Goal: Information Seeking & Learning: Learn about a topic

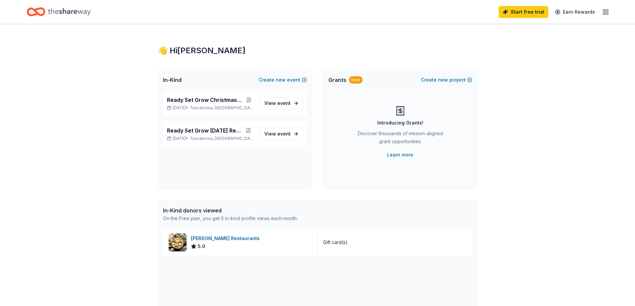
click at [69, 12] on icon "Home" at bounding box center [69, 11] width 43 height 7
click at [606, 13] on icon "button" at bounding box center [606, 12] width 8 height 8
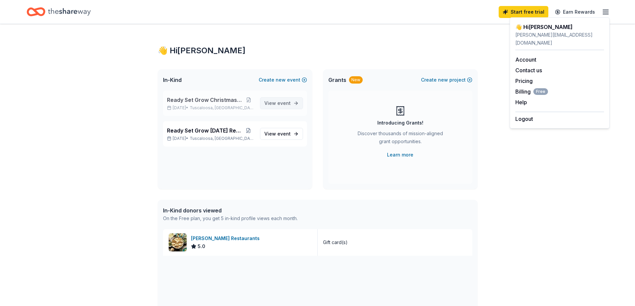
click at [280, 103] on span "event" at bounding box center [283, 103] width 13 height 6
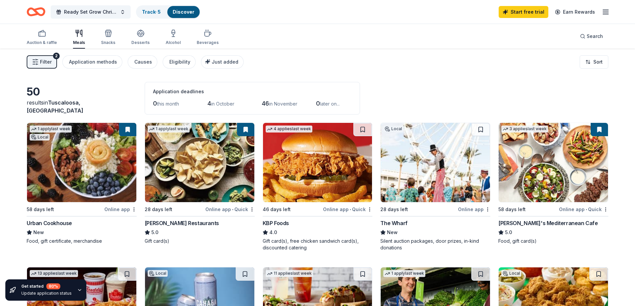
drag, startPoint x: 163, startPoint y: 114, endPoint x: 153, endPoint y: 101, distance: 16.8
click at [166, 108] on div "50 results in Tuscaloosa, AL Application deadlines 0 this month 4 in October 46…" at bounding box center [318, 98] width 582 height 33
click at [282, 105] on span "in November" at bounding box center [283, 104] width 28 height 6
click at [91, 64] on div "Application methods" at bounding box center [93, 62] width 48 height 8
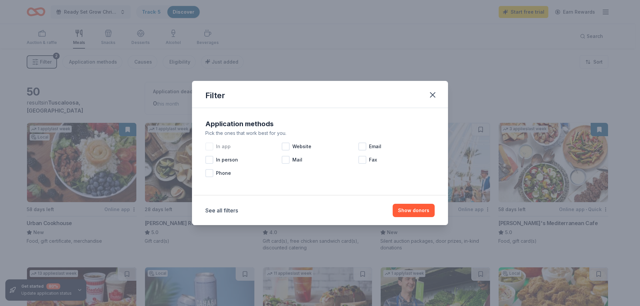
click at [220, 145] on span "In app" at bounding box center [223, 147] width 15 height 8
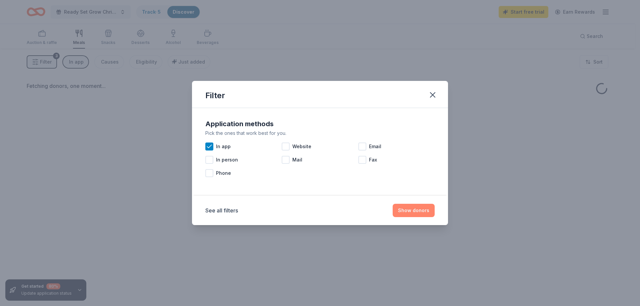
click at [413, 210] on button "Show donors" at bounding box center [414, 210] width 42 height 13
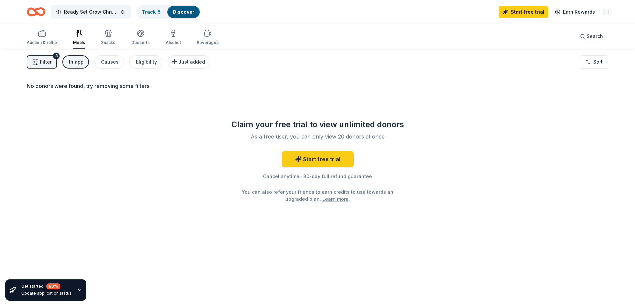
click at [48, 59] on span "Filter" at bounding box center [46, 62] width 12 height 8
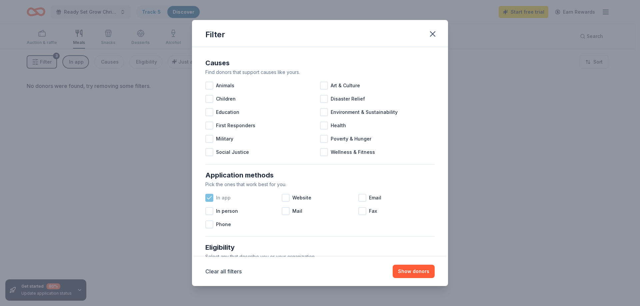
click at [209, 199] on icon at bounding box center [209, 197] width 4 height 3
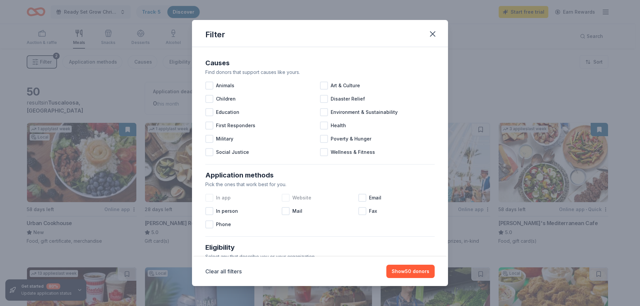
click at [294, 198] on span "Website" at bounding box center [301, 198] width 19 height 8
click at [359, 200] on div at bounding box center [362, 198] width 8 height 8
click at [408, 268] on button "Show 27 donors" at bounding box center [411, 271] width 48 height 13
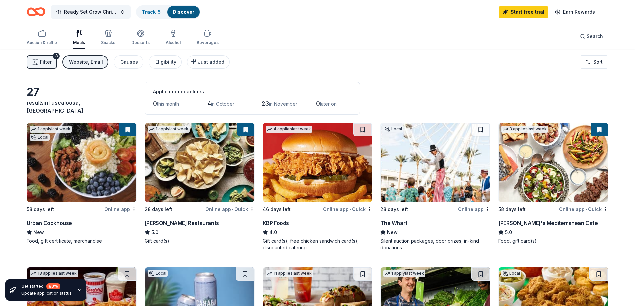
click at [71, 63] on div "Website, Email" at bounding box center [86, 62] width 34 height 8
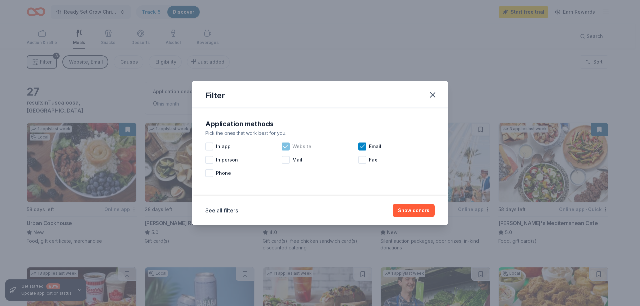
click at [296, 146] on span "Website" at bounding box center [301, 147] width 19 height 8
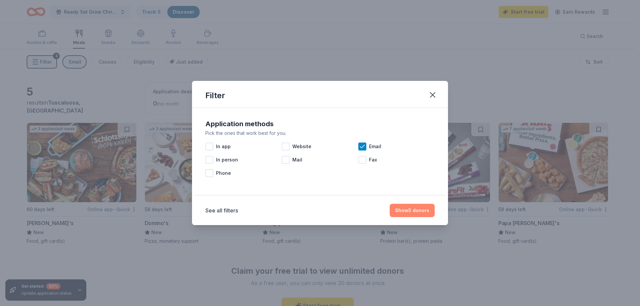
click at [402, 210] on button "Show 5 donors" at bounding box center [412, 210] width 45 height 13
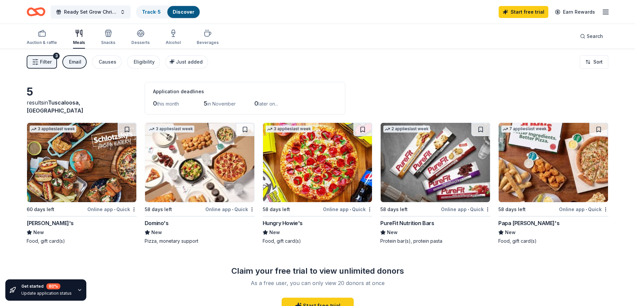
click at [183, 180] on img at bounding box center [199, 162] width 109 height 79
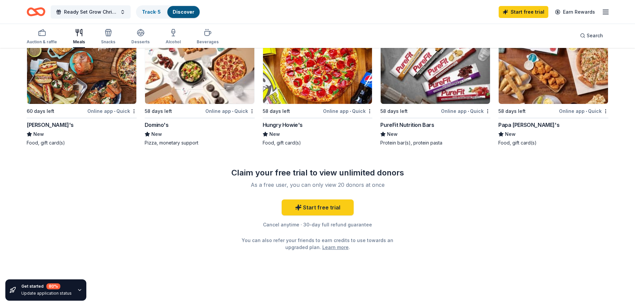
scroll to position [99, 0]
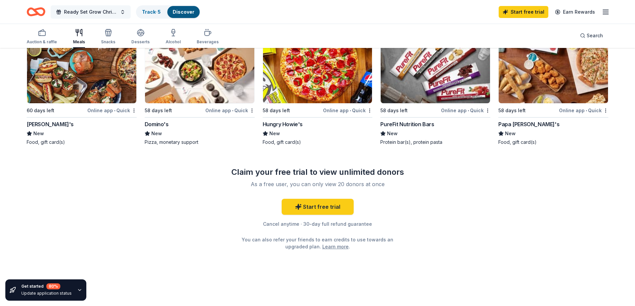
click at [98, 11] on span "Ready Set Grow Christmas Event" at bounding box center [90, 12] width 53 height 8
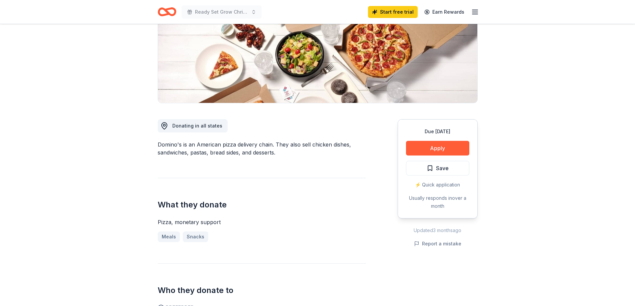
scroll to position [100, 0]
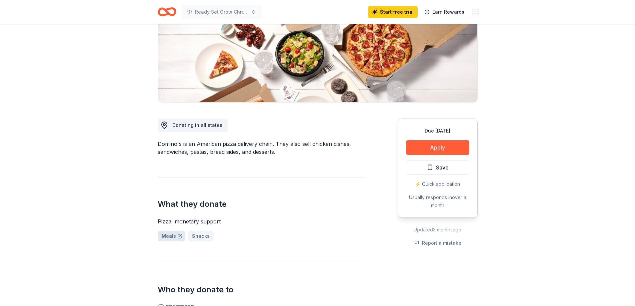
click at [169, 238] on link "Meals" at bounding box center [172, 236] width 28 height 11
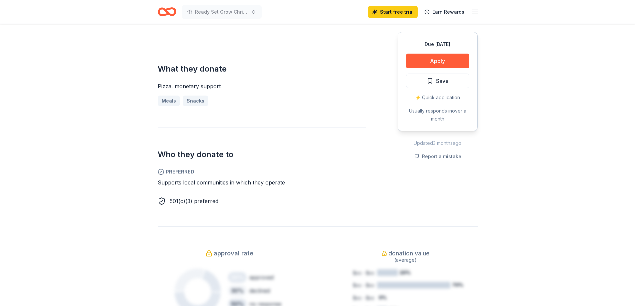
scroll to position [133, 0]
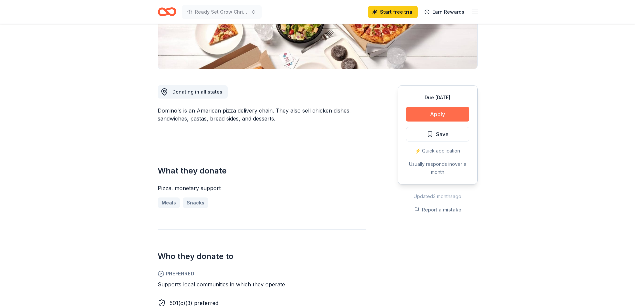
click at [435, 112] on button "Apply" at bounding box center [437, 114] width 63 height 15
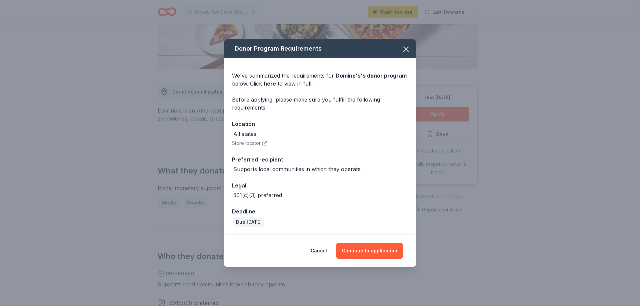
click at [263, 144] on icon "button" at bounding box center [264, 143] width 5 height 5
click at [366, 249] on button "Continue to application" at bounding box center [369, 251] width 66 height 16
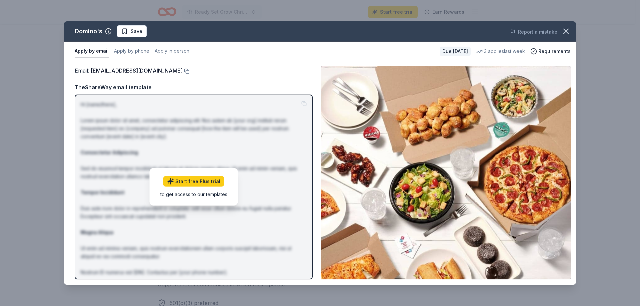
click at [247, 154] on p "Hi [name/there], Lorem ipsum dolor sit amet, consectetur adipiscing elit. Nos a…" at bounding box center [194, 201] width 226 height 200
click at [551, 50] on span "Requirements" at bounding box center [554, 51] width 32 height 8
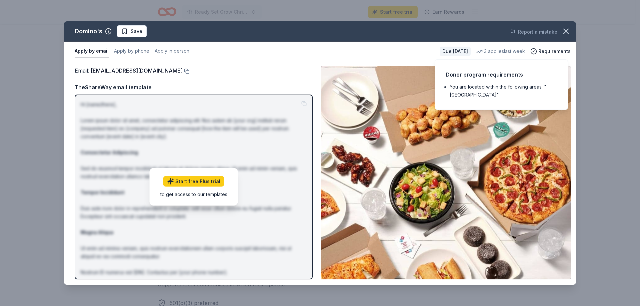
click at [202, 74] on div "Email : communitygiving@dominos.com" at bounding box center [194, 70] width 238 height 9
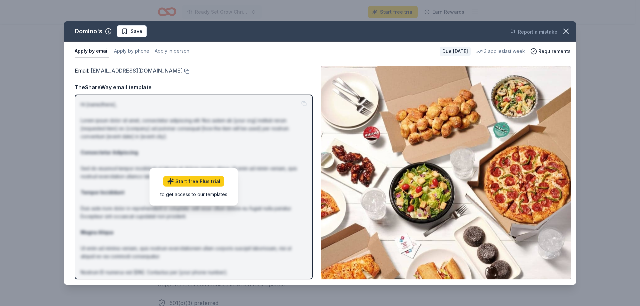
click at [130, 72] on link "communitygiving@dominos.com" at bounding box center [137, 70] width 92 height 9
click at [183, 70] on button at bounding box center [186, 71] width 7 height 5
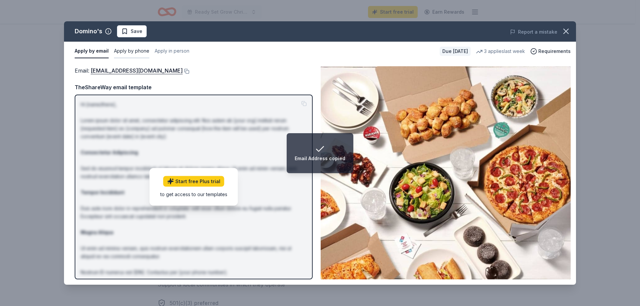
click at [123, 49] on button "Apply by phone" at bounding box center [131, 51] width 35 height 14
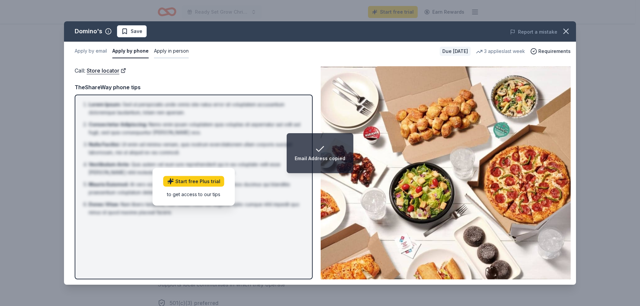
click at [181, 51] on button "Apply in person" at bounding box center [171, 51] width 35 height 14
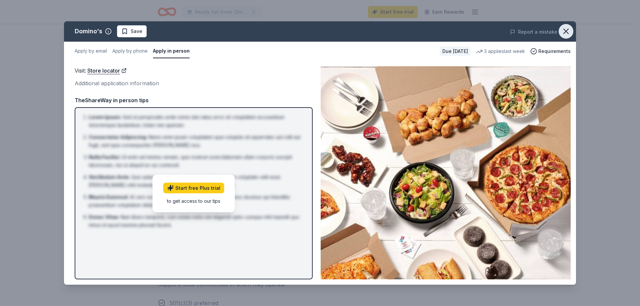
click at [569, 29] on icon "button" at bounding box center [565, 31] width 9 height 9
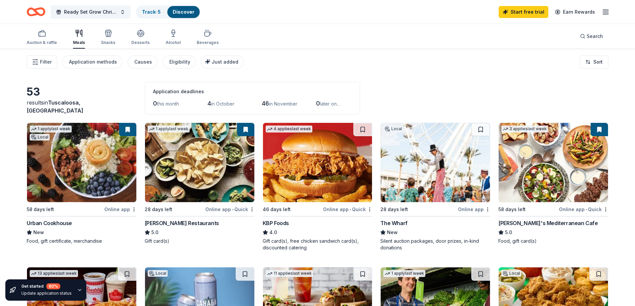
click at [607, 9] on icon "button" at bounding box center [606, 12] width 8 height 8
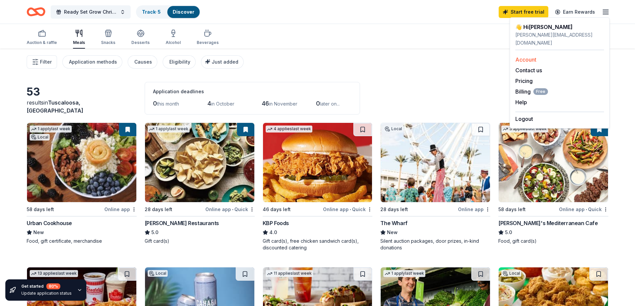
click at [533, 56] on link "Account" at bounding box center [525, 59] width 21 height 7
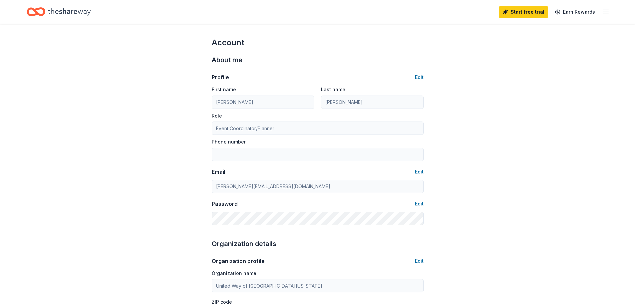
click at [42, 10] on icon "Home" at bounding box center [36, 12] width 19 height 16
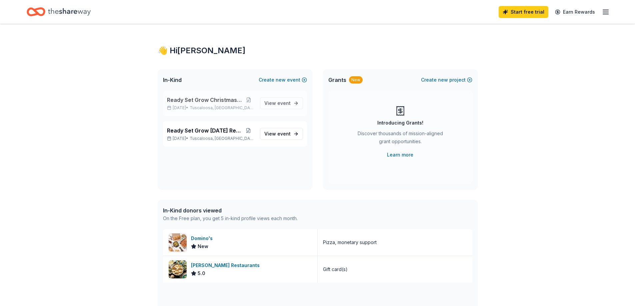
click at [224, 99] on span "Ready Set Grow Christmas Event" at bounding box center [205, 100] width 76 height 8
click at [285, 102] on span "event" at bounding box center [283, 103] width 13 height 6
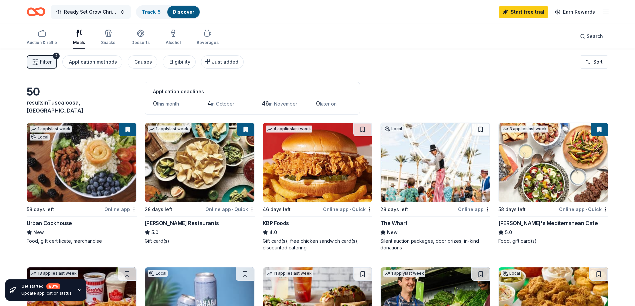
click at [122, 13] on button "Ready Set Grow Christmas Event" at bounding box center [91, 11] width 80 height 13
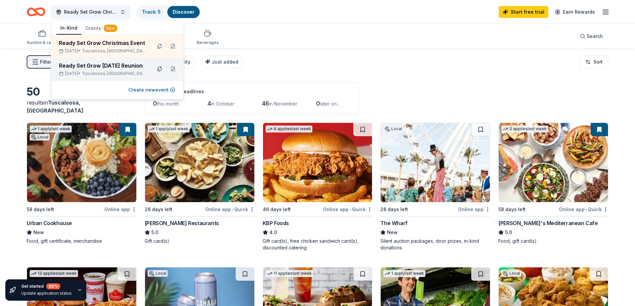
click at [159, 67] on button at bounding box center [159, 69] width 11 height 11
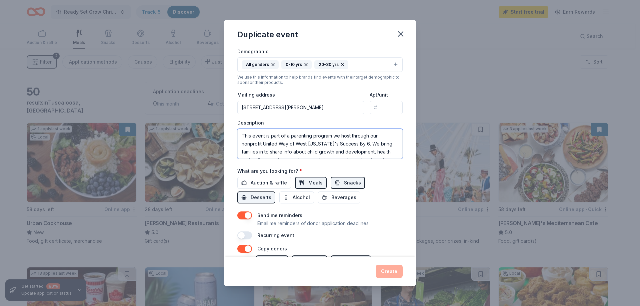
drag, startPoint x: 347, startPoint y: 153, endPoint x: 238, endPoint y: 132, distance: 111.1
click at [238, 132] on textarea "This event is part of a parenting program we host through our nonprofit United …" at bounding box center [319, 144] width 165 height 30
click at [242, 131] on textarea "This event is part of a parenting program we host through our nonprofit United …" at bounding box center [319, 144] width 165 height 30
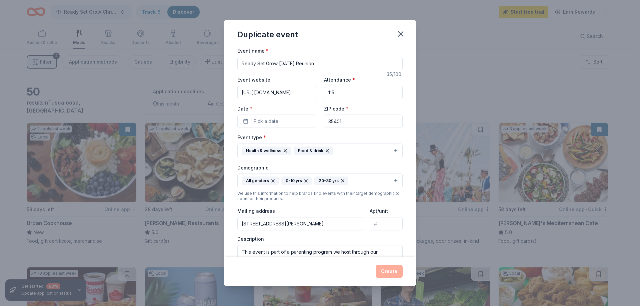
click at [635, 106] on div "Duplicate event Event name * Ready Set Grow [DATE] Reunion 35 /100 Event websit…" at bounding box center [320, 153] width 640 height 306
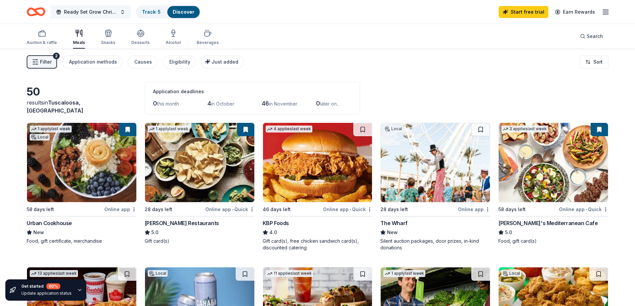
click at [101, 12] on span "Ready Set Grow Christmas Event" at bounding box center [90, 12] width 53 height 8
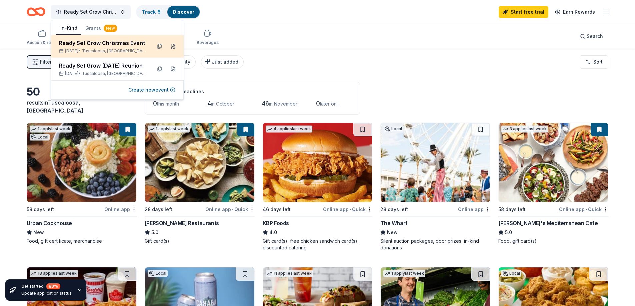
click at [174, 45] on button at bounding box center [173, 46] width 11 height 11
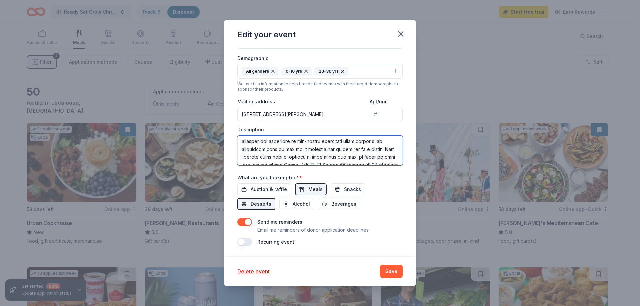
scroll to position [120, 0]
drag, startPoint x: 242, startPoint y: 142, endPoint x: 318, endPoint y: 162, distance: 77.9
click at [318, 162] on textarea at bounding box center [319, 151] width 165 height 30
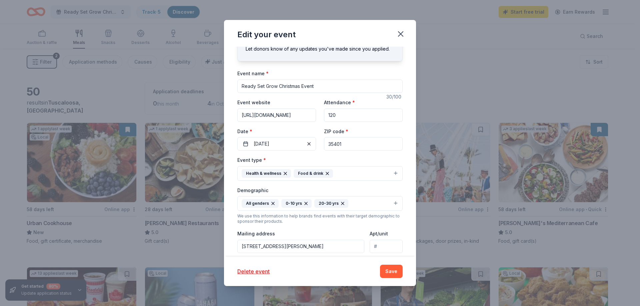
scroll to position [18, 0]
click at [279, 117] on input "[URL][DOMAIN_NAME]" at bounding box center [276, 116] width 79 height 13
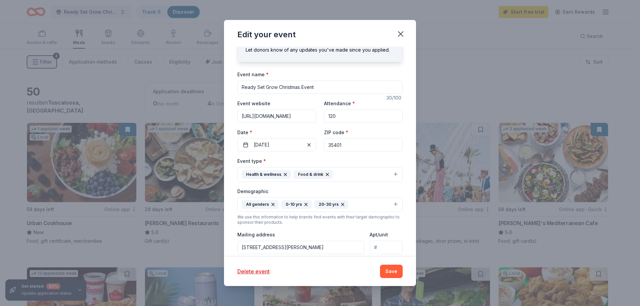
click at [279, 117] on input "[URL][DOMAIN_NAME]" at bounding box center [276, 116] width 79 height 13
